Goal: Find contact information: Obtain details needed to contact an individual or organization

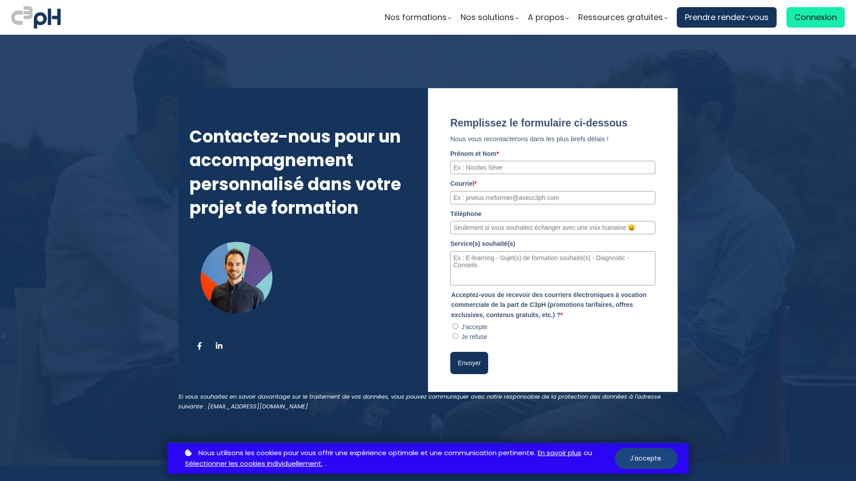
click at [646, 459] on button "J'accepte." at bounding box center [646, 458] width 63 height 21
